Goal: Use online tool/utility: Utilize a website feature to perform a specific function

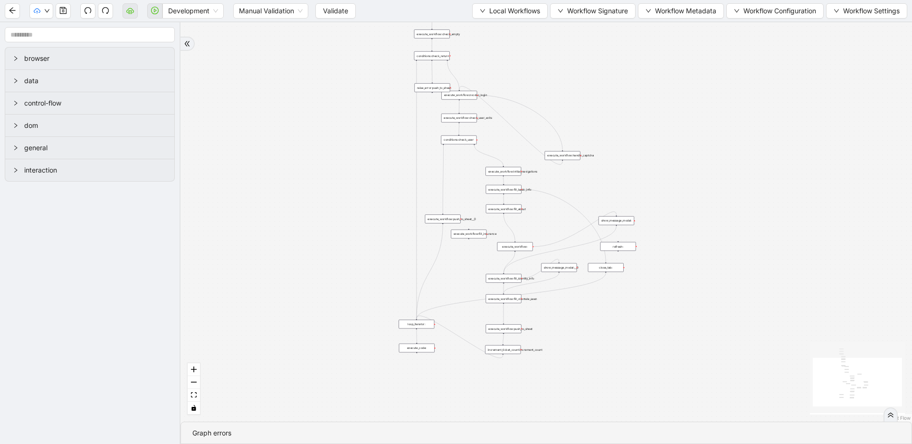
drag, startPoint x: 410, startPoint y: 199, endPoint x: 290, endPoint y: 224, distance: 122.9
click at [290, 224] on div "trigger loop_data:provider_data execute_workflow:retool_data_fetch execute_work…" at bounding box center [545, 221] width 731 height 399
drag, startPoint x: 350, startPoint y: 131, endPoint x: 317, endPoint y: 143, distance: 35.6
click at [315, 144] on div "trigger loop_data:provider_data execute_workflow:retool_data_fetch execute_work…" at bounding box center [545, 221] width 731 height 399
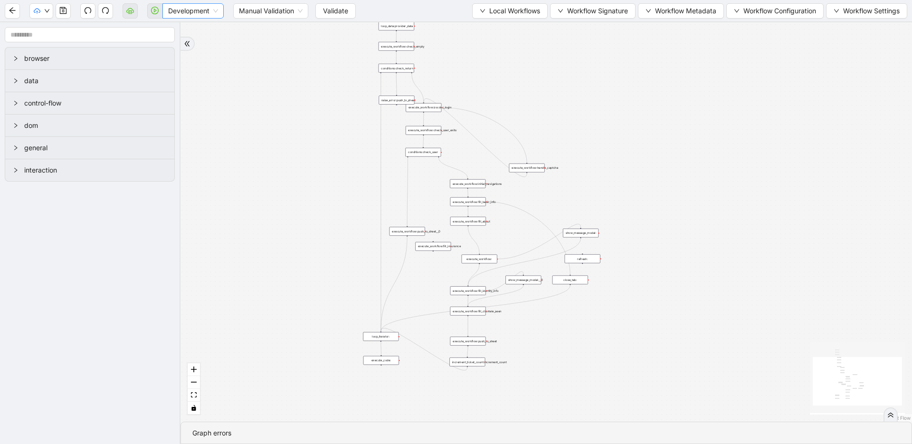
click at [213, 12] on span "Development" at bounding box center [193, 11] width 50 height 14
click at [205, 49] on div "Production" at bounding box center [193, 45] width 46 height 10
click at [330, 13] on span "Validate" at bounding box center [327, 11] width 25 height 10
click at [308, 148] on div "trigger loop_data:provider_data execute_workflow:retool_data_fetch execute_work…" at bounding box center [545, 221] width 731 height 399
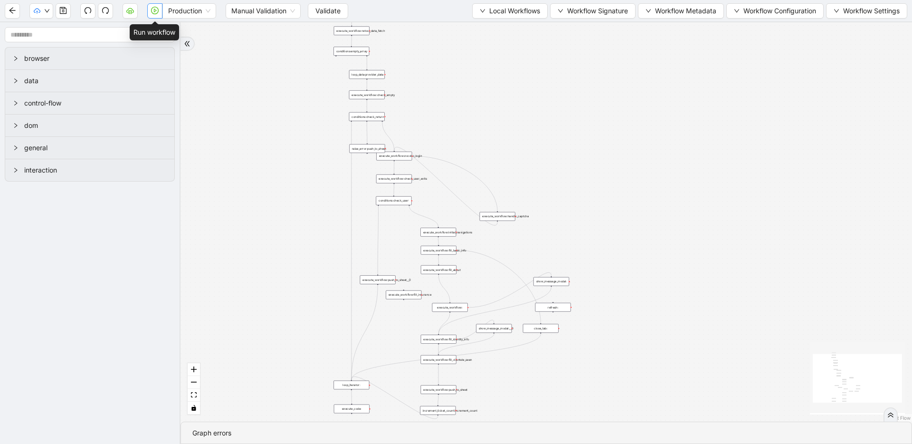
click at [152, 12] on icon "play-circle" at bounding box center [155, 11] width 8 height 8
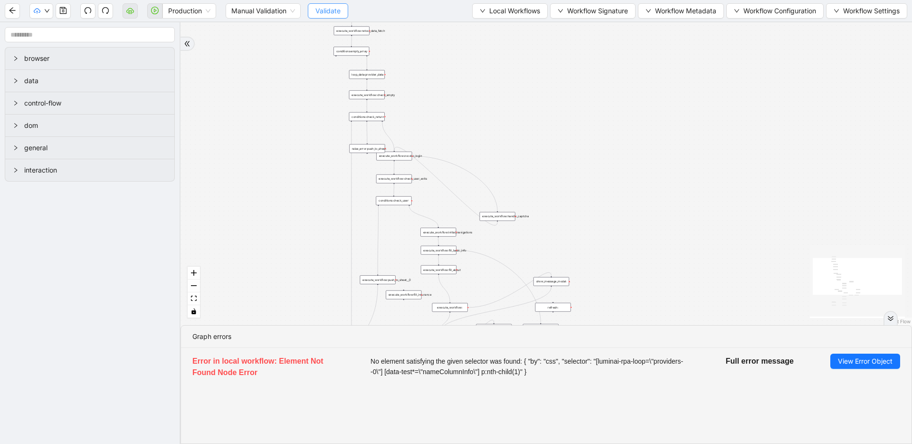
click at [321, 9] on span "Validate" at bounding box center [327, 11] width 25 height 10
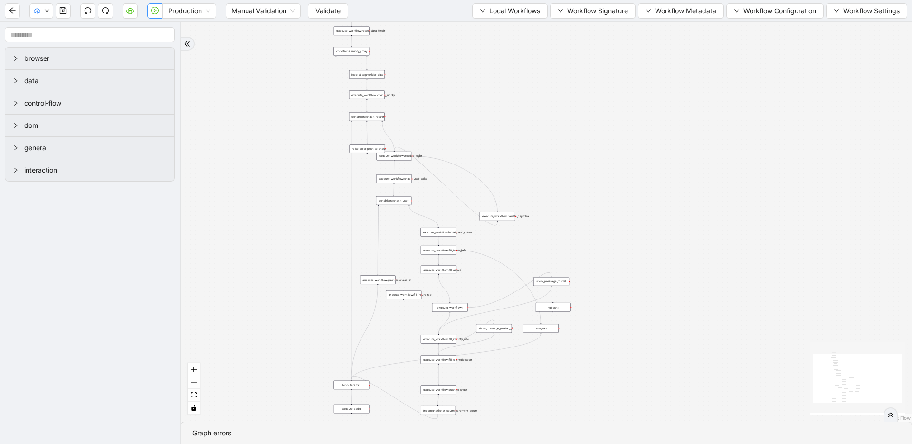
click at [157, 14] on icon "play-circle" at bounding box center [155, 11] width 8 height 8
